Goal: Information Seeking & Learning: Learn about a topic

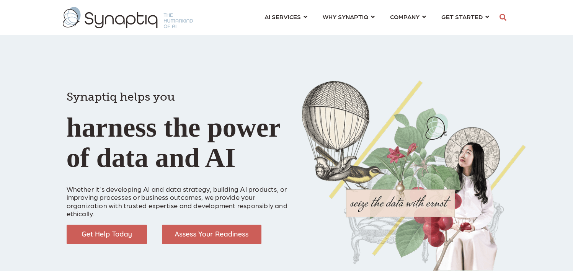
scroll to position [0, 3]
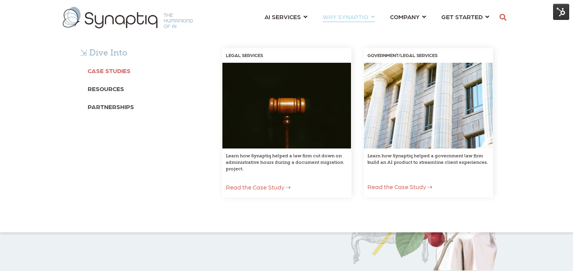
click at [108, 70] on b "Case Studies" at bounding box center [109, 70] width 43 height 7
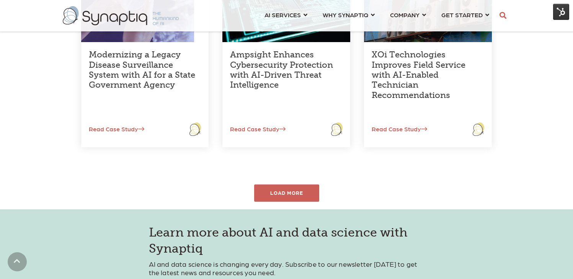
scroll to position [361, 0]
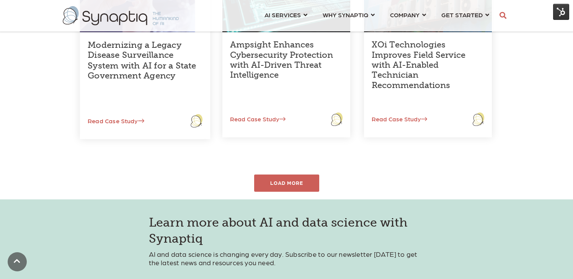
click at [128, 121] on link "Read Case Study" at bounding box center [112, 120] width 64 height 7
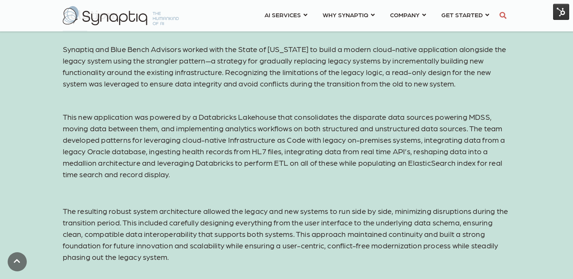
scroll to position [740, 0]
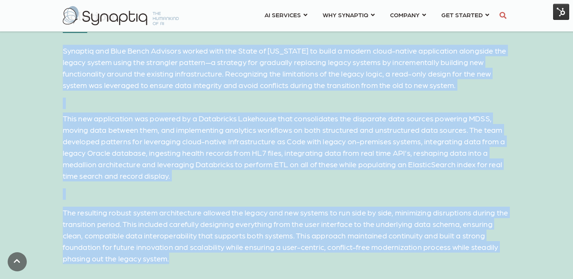
drag, startPoint x: 64, startPoint y: 51, endPoint x: 173, endPoint y: 260, distance: 236.2
click at [173, 260] on div "Synaptiq and Blue Bench Advisors worked with the State of Michigan to build a m…" at bounding box center [287, 149] width 448 height 229
copy div "Synaptiq and Blue Bench Advisors worked with the State of Michigan to build a m…"
